Goal: Download file/media

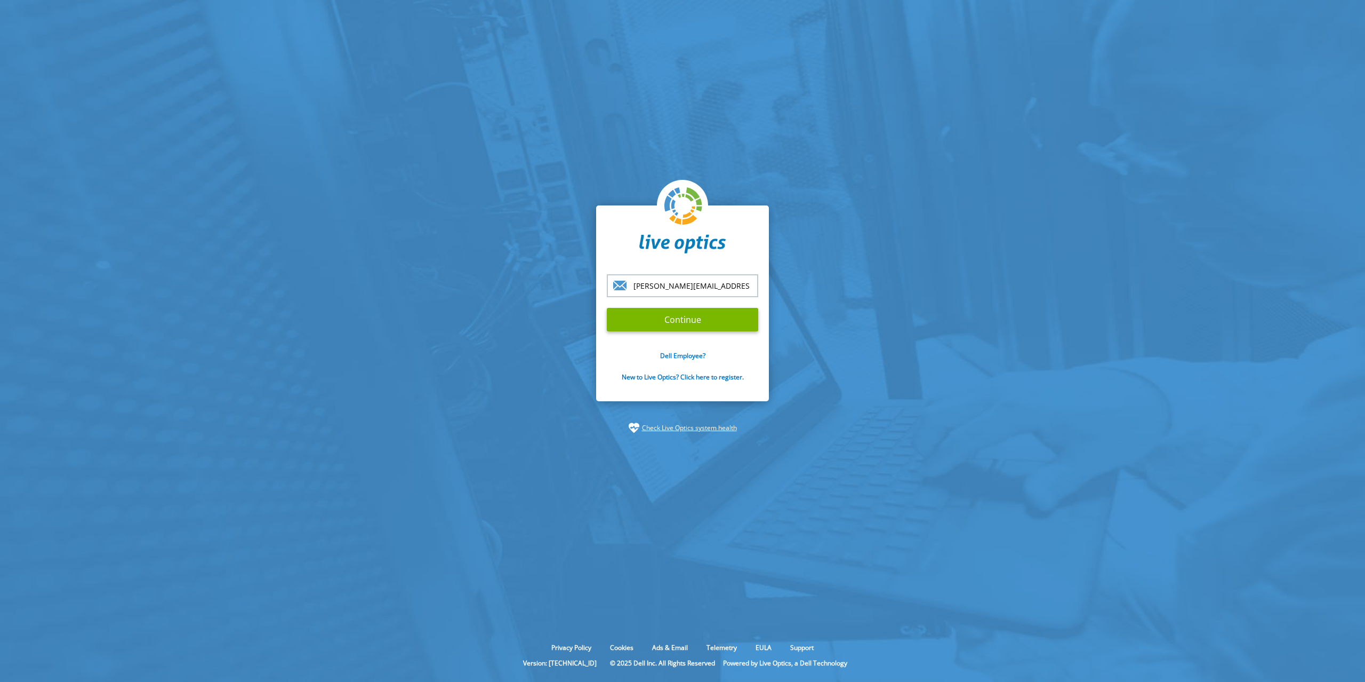
scroll to position [0, 46]
click at [688, 311] on input "Continue" at bounding box center [682, 319] width 151 height 23
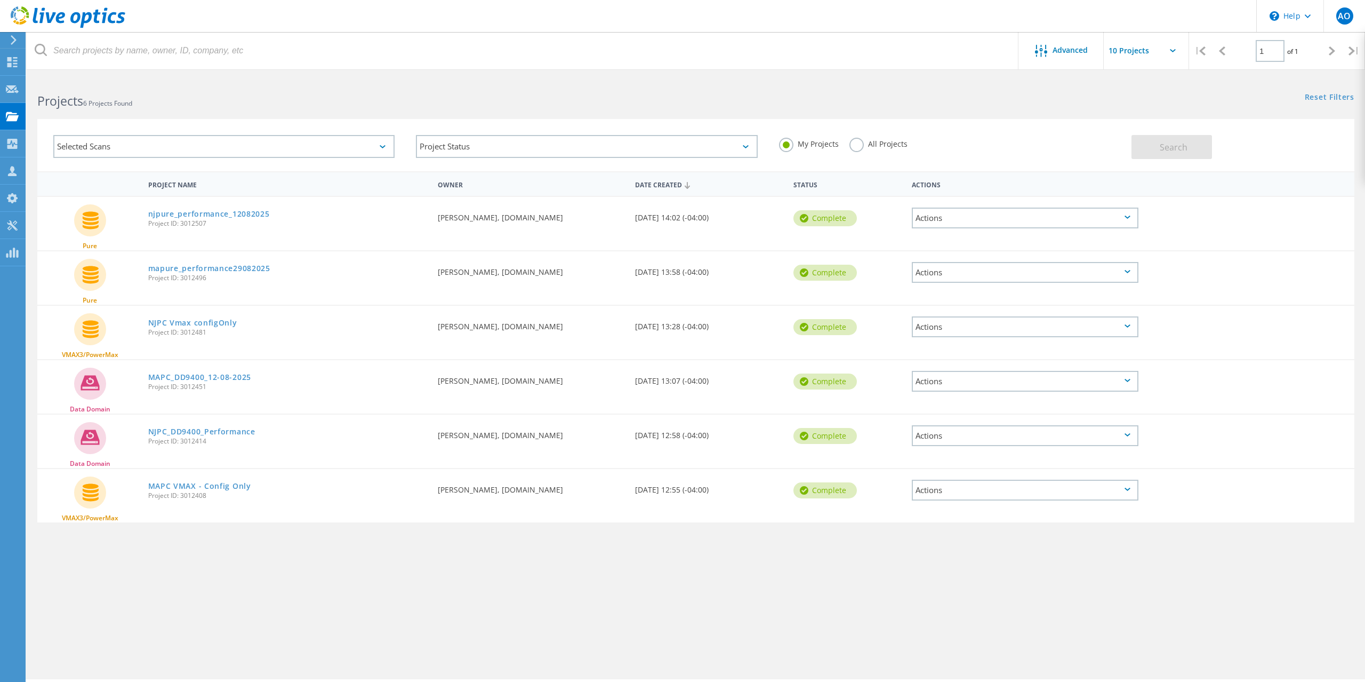
click at [948, 220] on div "Actions" at bounding box center [1025, 217] width 227 height 21
click at [973, 202] on div "Download XLSX" at bounding box center [1025, 201] width 225 height 17
click at [967, 217] on div "Actions" at bounding box center [1025, 217] width 227 height 21
click at [964, 217] on div "Download PPT" at bounding box center [1025, 218] width 225 height 17
click at [950, 276] on div "Actions" at bounding box center [1025, 272] width 227 height 21
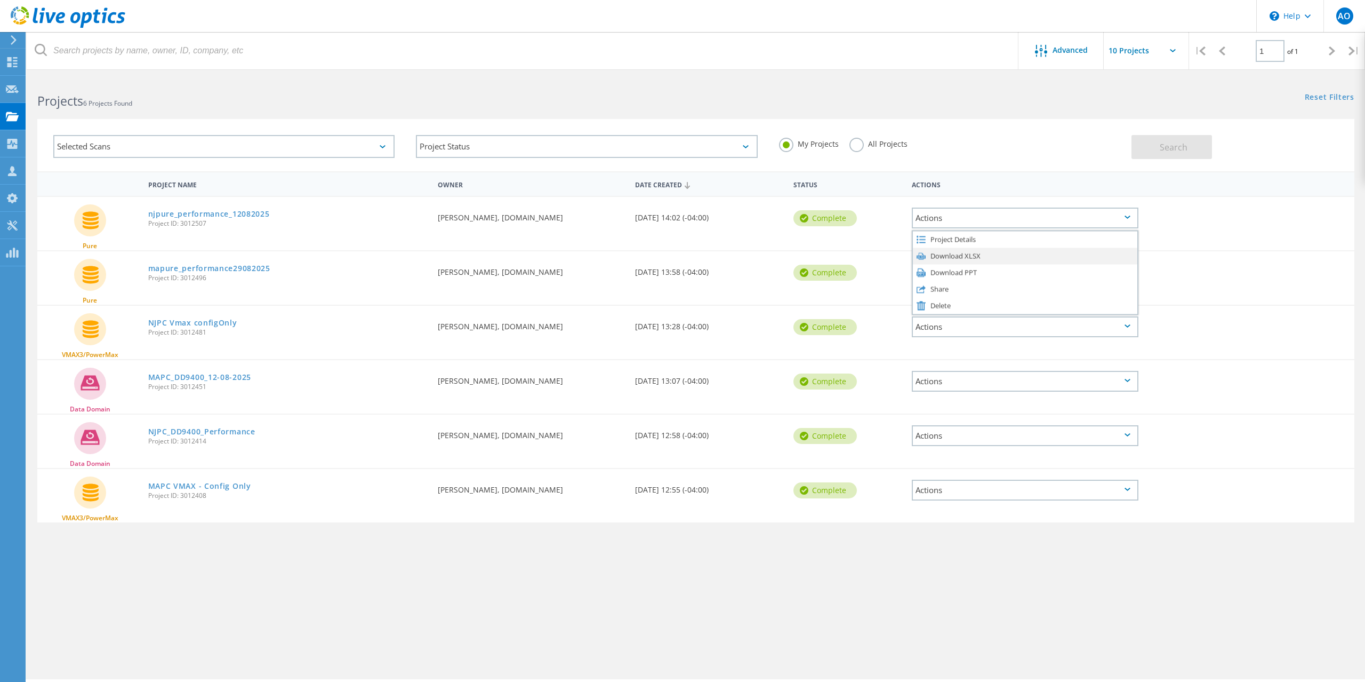
click at [961, 254] on div "Download XLSX" at bounding box center [1025, 255] width 225 height 17
click at [948, 268] on div "Actions" at bounding box center [1025, 272] width 227 height 21
click at [963, 272] on div "Download PPT" at bounding box center [1025, 272] width 225 height 17
click at [237, 267] on link "mapure_performance29082025" at bounding box center [209, 268] width 122 height 7
